Goal: Register for event/course

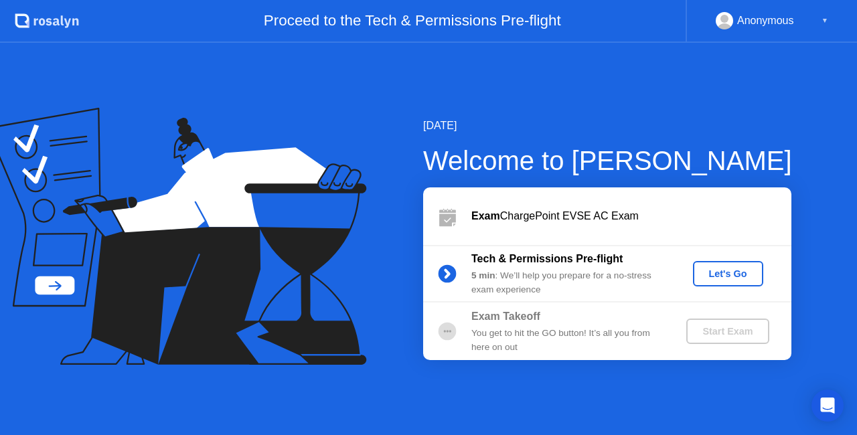
click at [724, 275] on div "Let's Go" at bounding box center [728, 273] width 60 height 11
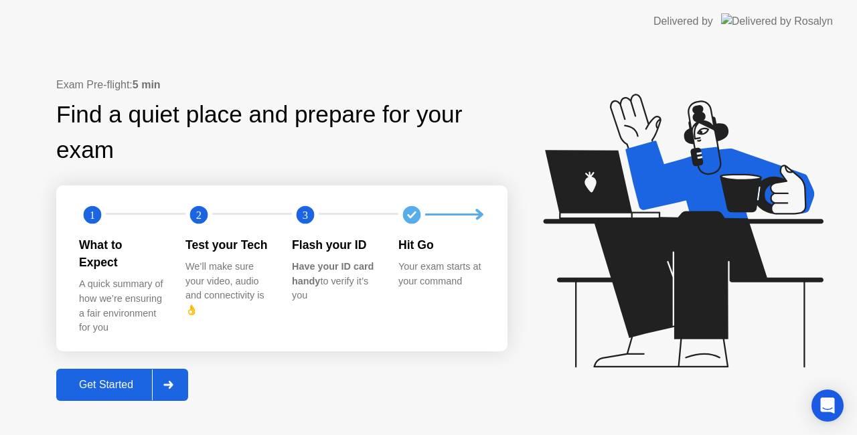
click at [96, 379] on div "Get Started" at bounding box center [106, 385] width 92 height 12
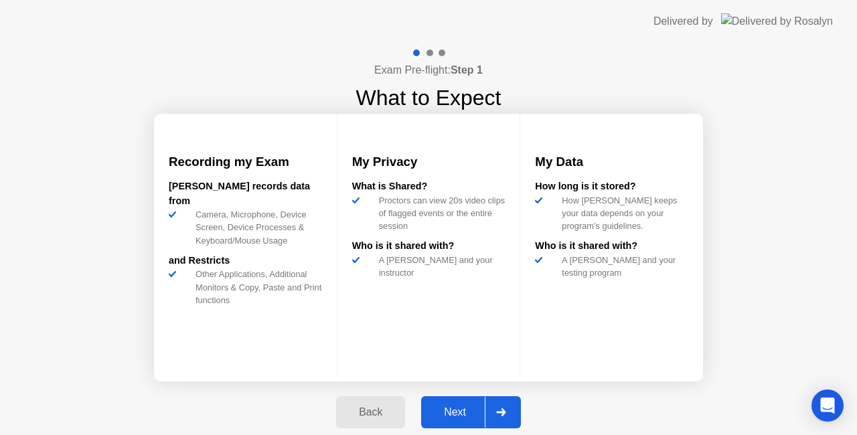
click at [457, 406] on div "Next" at bounding box center [455, 412] width 60 height 12
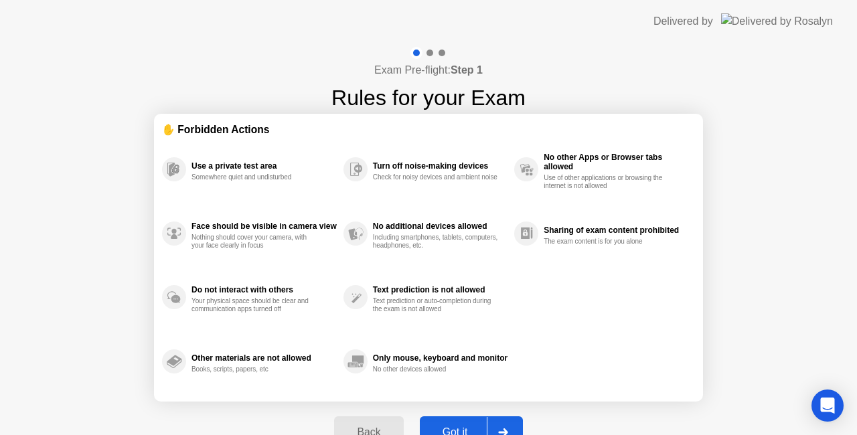
click at [466, 428] on div "Got it" at bounding box center [455, 432] width 63 height 12
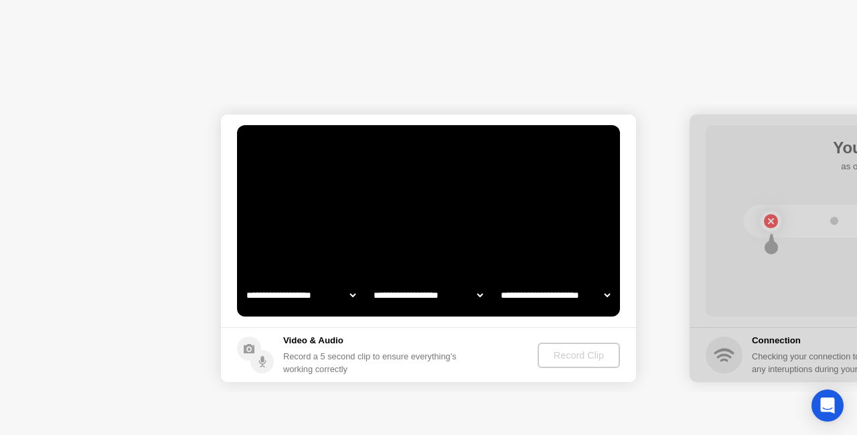
select select "**********"
select select "*******"
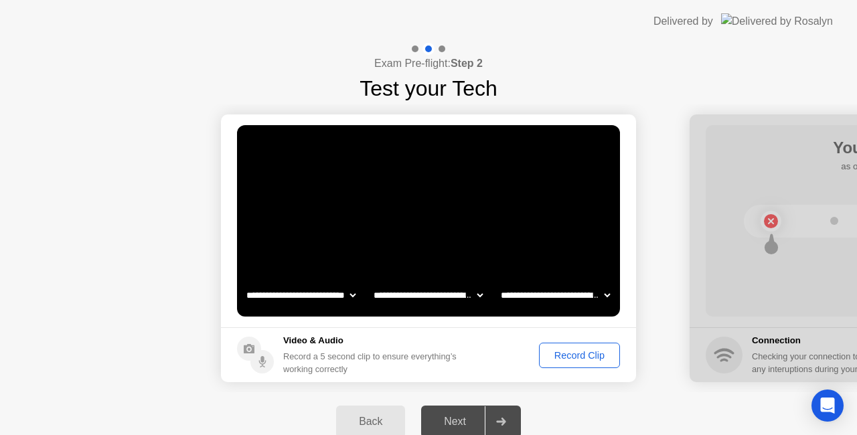
click at [569, 357] on div "Record Clip" at bounding box center [580, 355] width 72 height 11
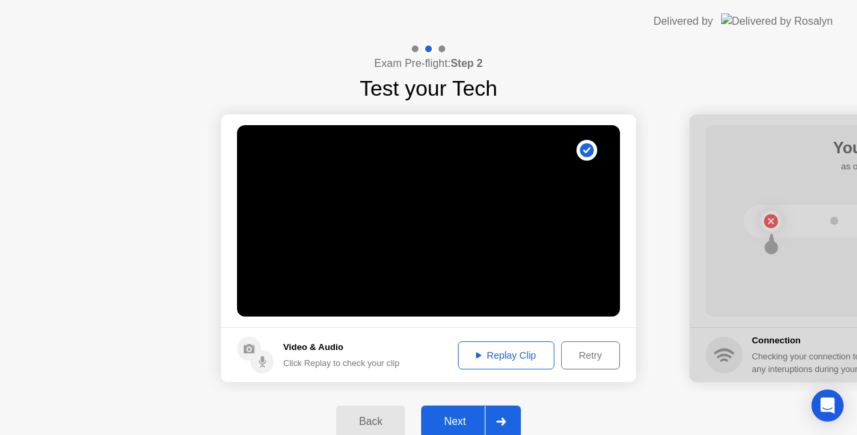
click at [457, 416] on div "Next" at bounding box center [455, 422] width 60 height 12
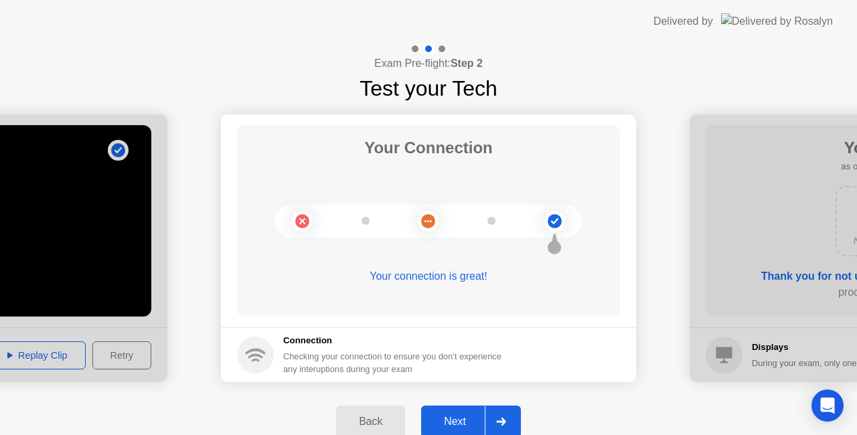
click at [466, 422] on div "Next" at bounding box center [455, 422] width 60 height 12
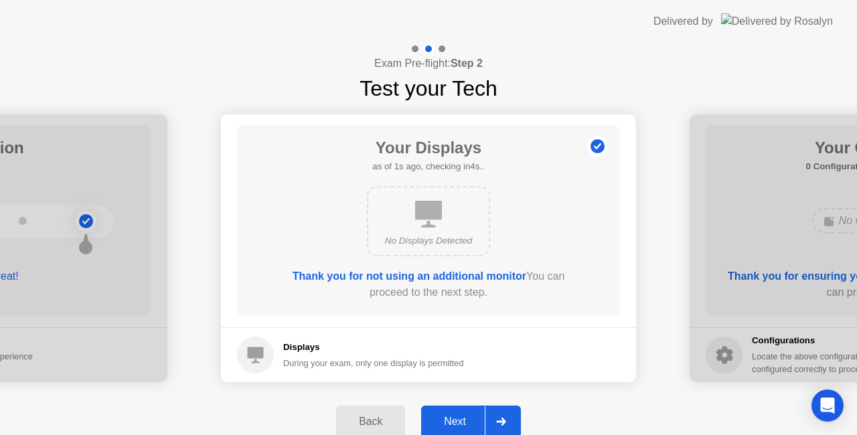
click at [454, 412] on button "Next" at bounding box center [471, 422] width 100 height 32
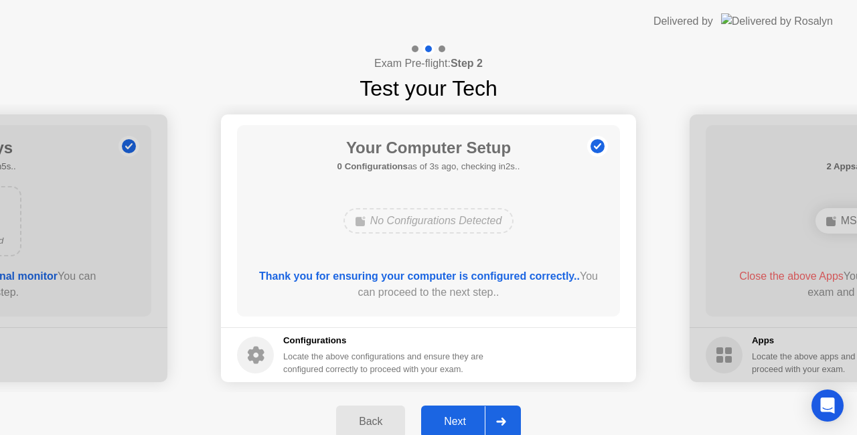
click at [449, 416] on div "Next" at bounding box center [455, 422] width 60 height 12
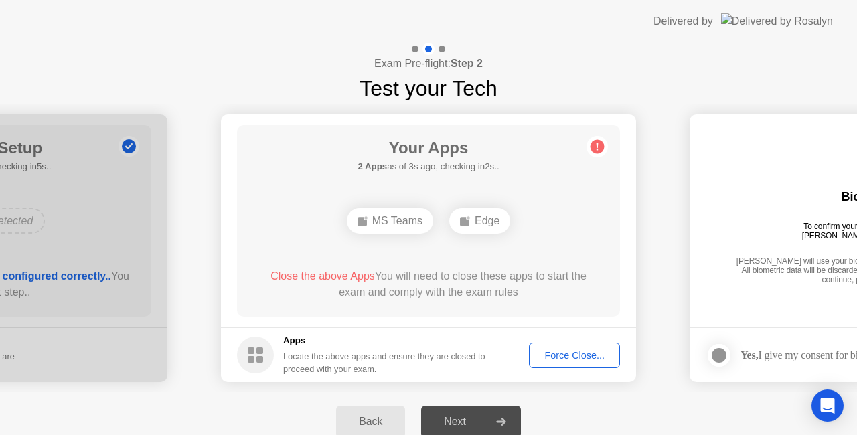
click at [554, 356] on div "Force Close..." at bounding box center [575, 355] width 82 height 11
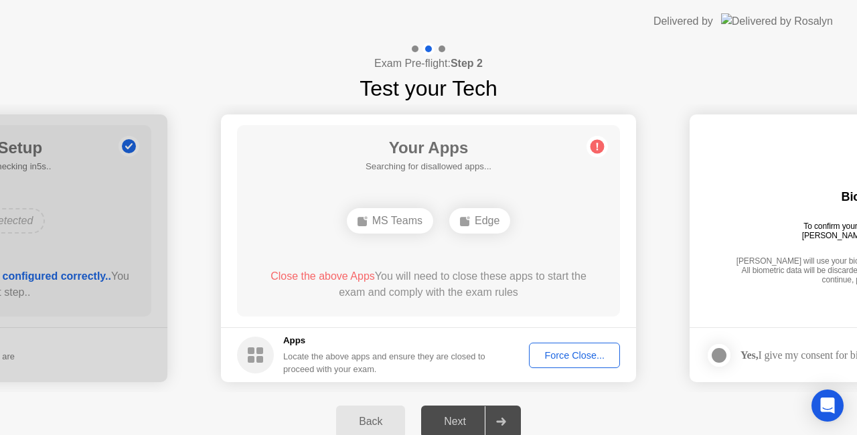
click at [573, 358] on div "Force Close..." at bounding box center [575, 355] width 82 height 11
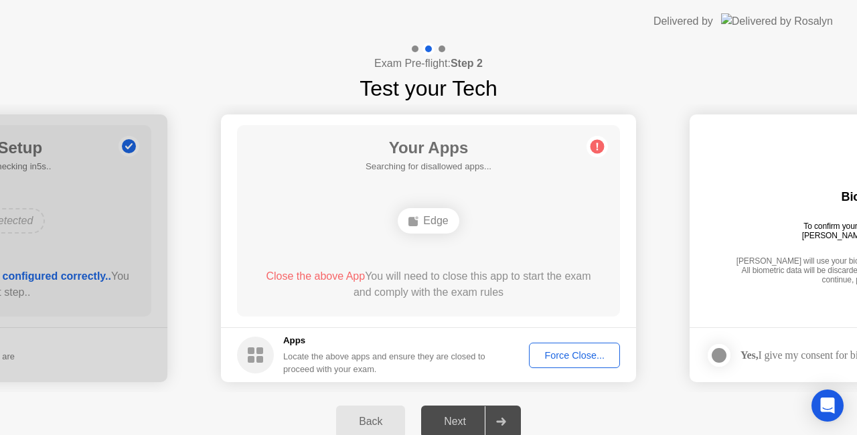
click at [584, 361] on div "Force Close..." at bounding box center [575, 355] width 82 height 11
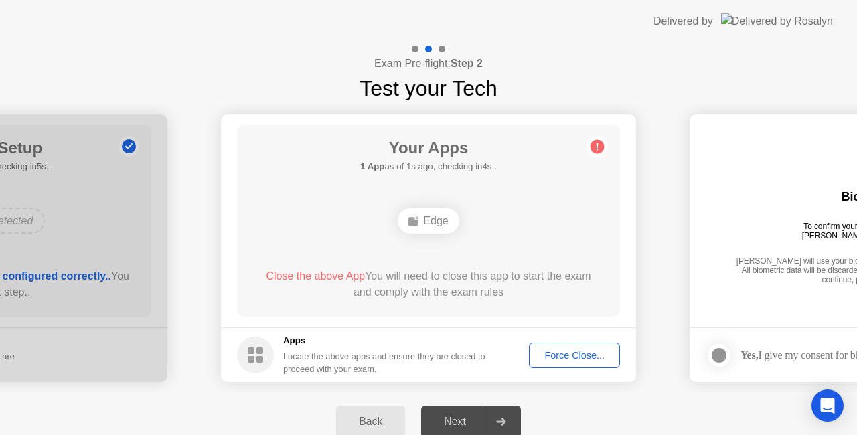
click at [422, 220] on div "Edge" at bounding box center [428, 220] width 61 height 25
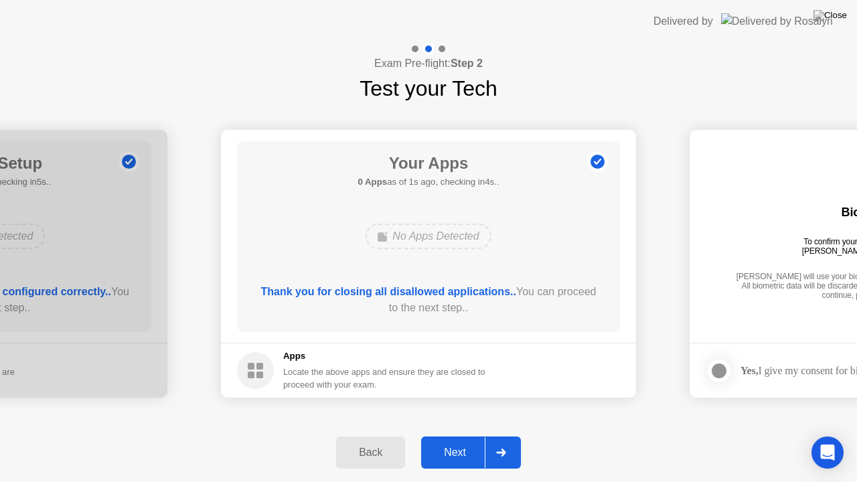
drag, startPoint x: 445, startPoint y: 434, endPoint x: 458, endPoint y: 454, distance: 23.8
click at [445, 434] on div "Back Next" at bounding box center [428, 452] width 857 height 59
click at [458, 435] on div "Next" at bounding box center [455, 453] width 60 height 12
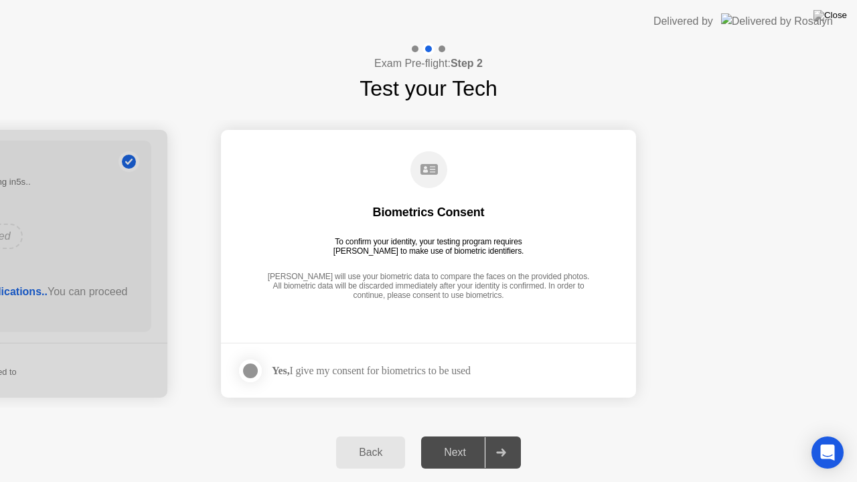
click at [451, 435] on div "Next" at bounding box center [455, 453] width 60 height 12
click at [250, 374] on div at bounding box center [250, 371] width 16 height 16
click at [437, 435] on div "Next" at bounding box center [455, 453] width 60 height 12
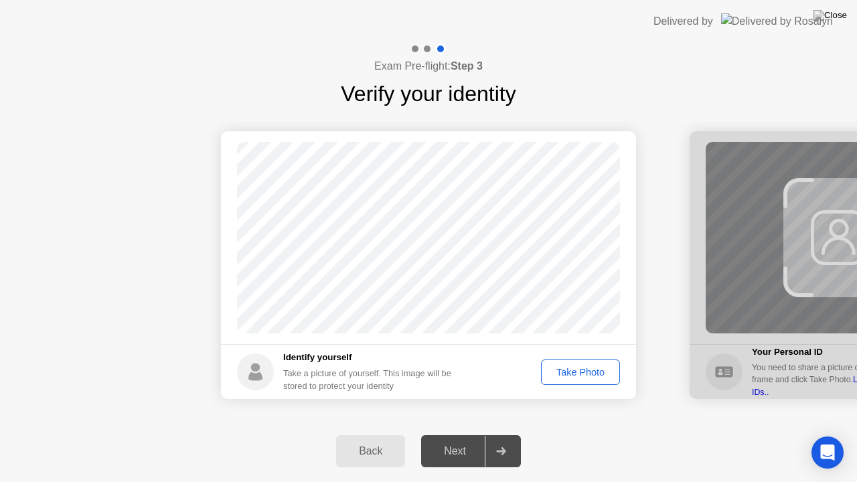
click at [583, 377] on div "Take Photo" at bounding box center [581, 372] width 70 height 11
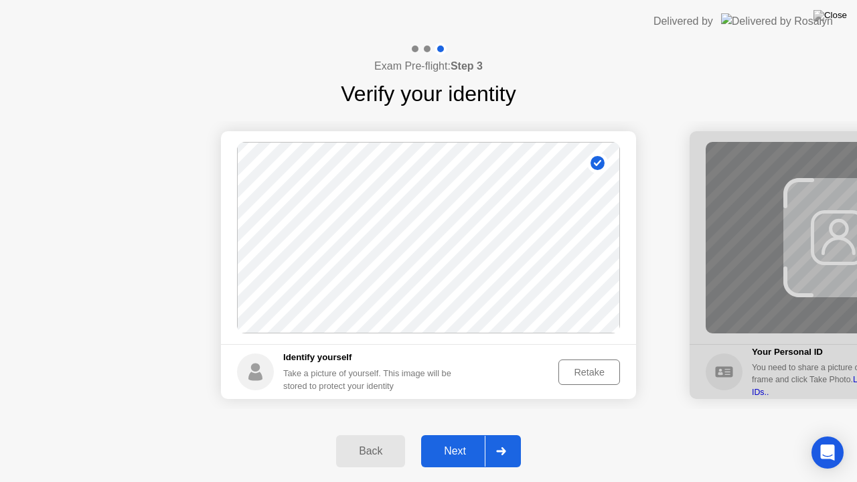
click at [463, 435] on div "Next" at bounding box center [455, 451] width 60 height 12
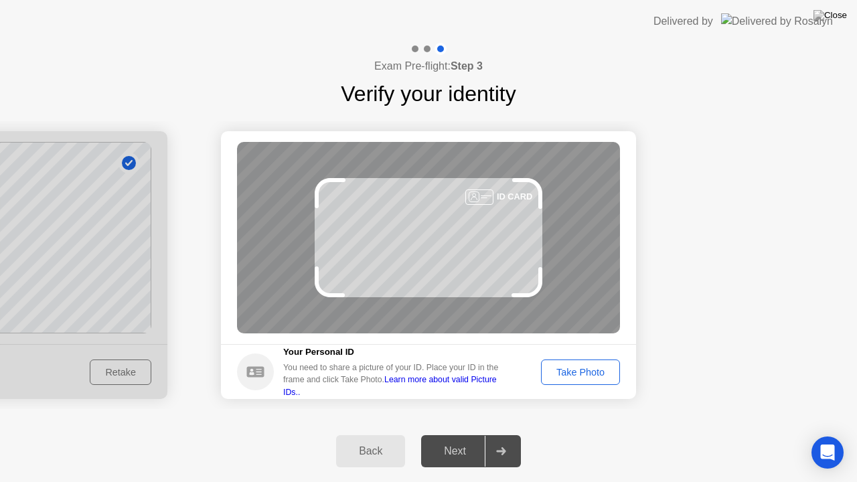
click at [565, 374] on div "Take Photo" at bounding box center [581, 372] width 70 height 11
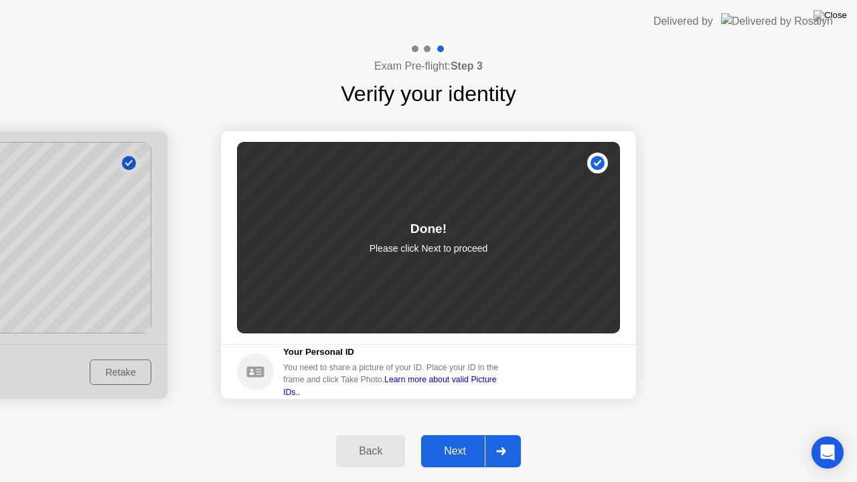
click at [459, 435] on div "Next" at bounding box center [455, 451] width 60 height 12
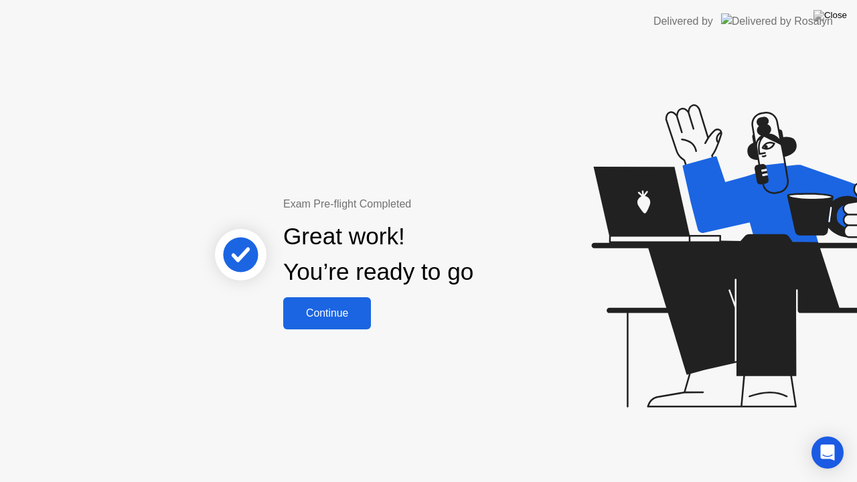
click at [339, 325] on button "Continue" at bounding box center [327, 313] width 88 height 32
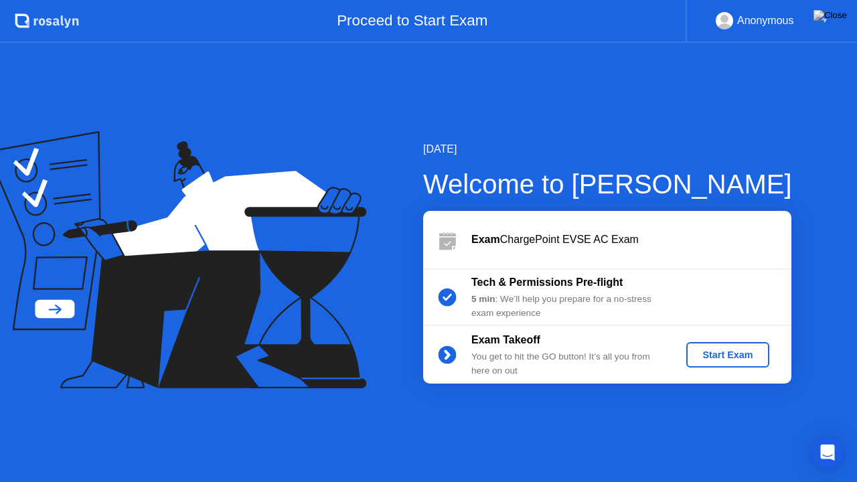
click at [712, 356] on div "Start Exam" at bounding box center [728, 354] width 72 height 11
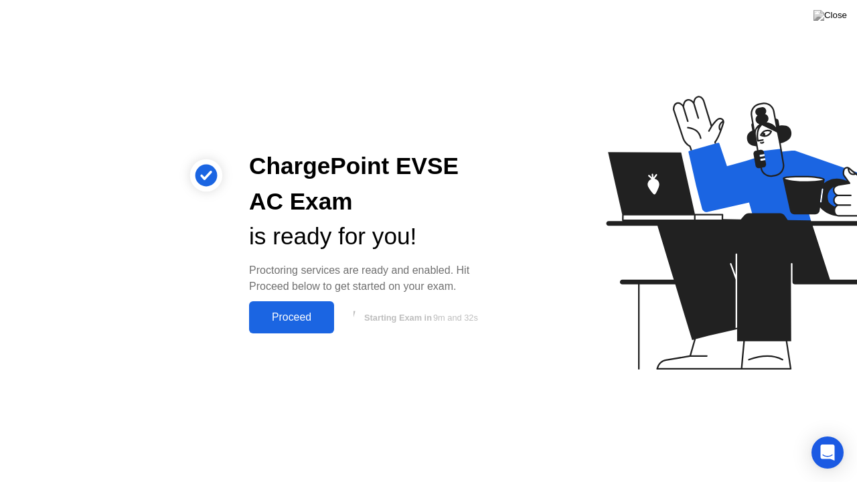
click at [291, 318] on div "Proceed" at bounding box center [291, 317] width 77 height 12
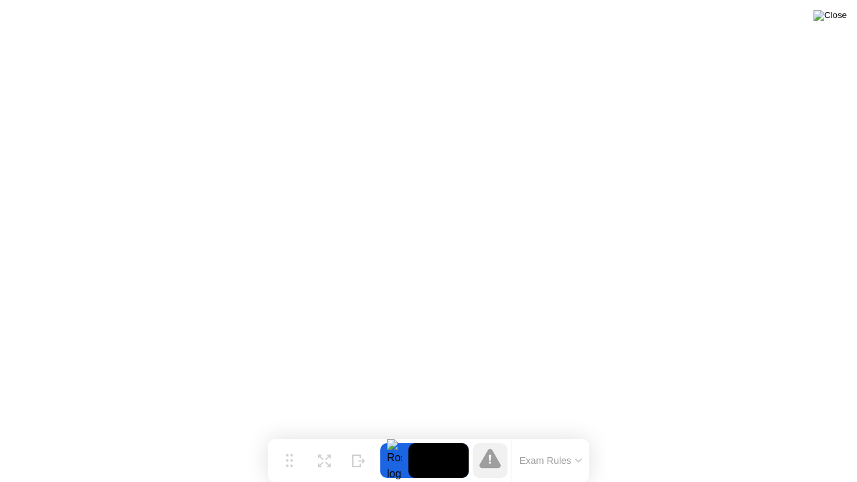
click at [839, 15] on img at bounding box center [829, 15] width 33 height 11
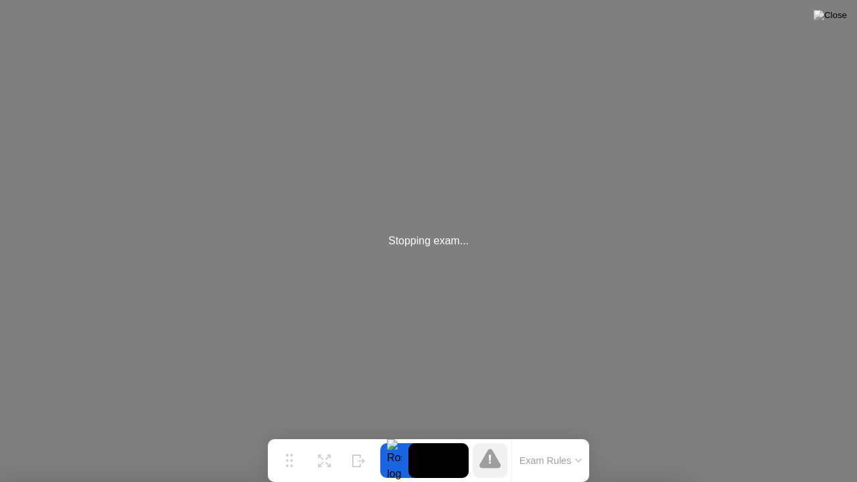
click at [842, 13] on img at bounding box center [829, 15] width 33 height 11
click at [841, 19] on img at bounding box center [829, 15] width 33 height 11
